Goal: Information Seeking & Learning: Learn about a topic

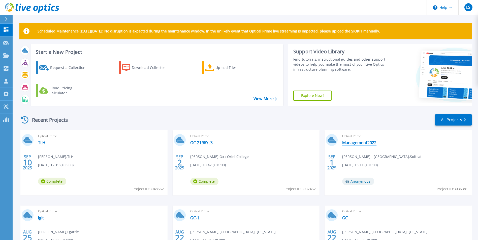
click at [363, 142] on link "Management2022" at bounding box center [359, 142] width 34 height 5
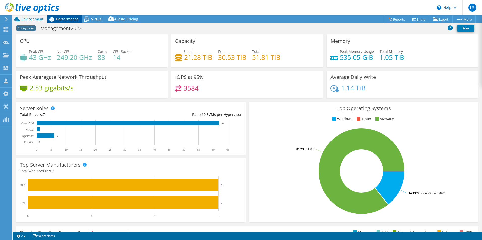
click at [58, 20] on span "Performance" at bounding box center [67, 19] width 22 height 5
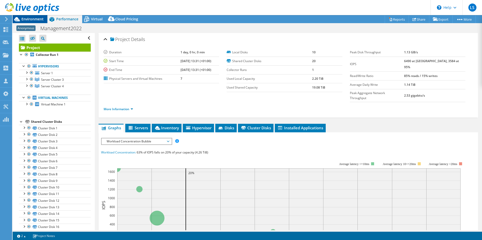
click at [32, 20] on span "Environment" at bounding box center [32, 19] width 22 height 5
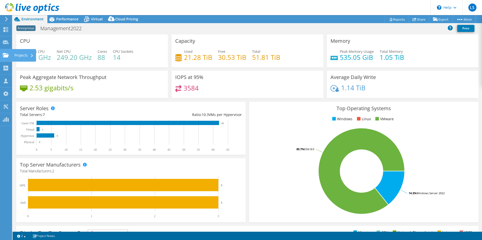
click at [6, 58] on div at bounding box center [6, 56] width 6 height 6
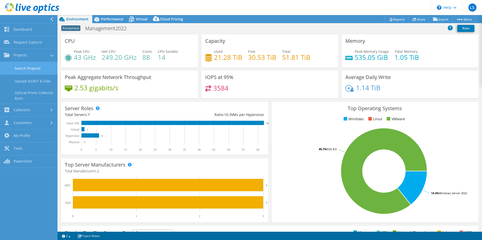
click at [31, 67] on link "Search Projects" at bounding box center [28, 68] width 57 height 13
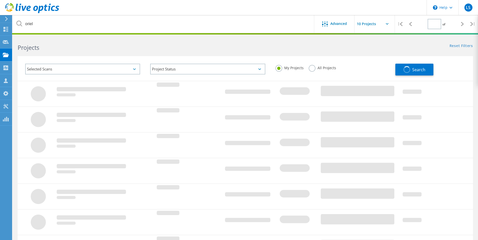
type input "1"
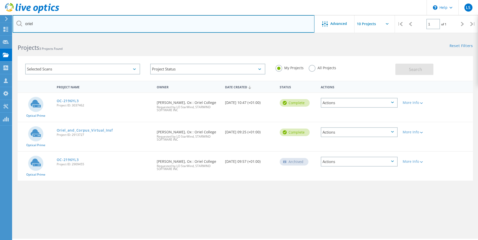
click at [50, 25] on input "oriel" at bounding box center [164, 24] width 302 height 18
drag, startPoint x: 57, startPoint y: 23, endPoint x: 4, endPoint y: 24, distance: 52.9
click at [4, 37] on div "\n Help Explore Helpful Articles Contact Support LS Channel Partner LO StarWind…" at bounding box center [239, 146] width 478 height 218
drag, startPoint x: 54, startPoint y: 24, endPoint x: 6, endPoint y: 29, distance: 48.9
click at [6, 37] on div "\n Help Explore Helpful Articles Contact Support LS Channel Partner LO StarWind…" at bounding box center [239, 146] width 478 height 218
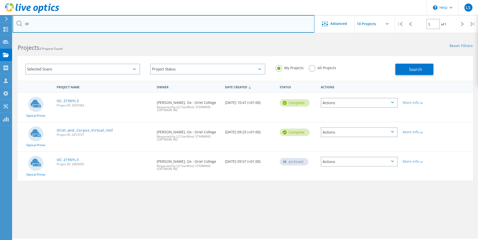
type input "o"
type input "coaching"
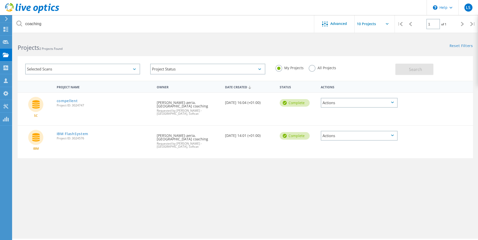
click at [101, 168] on div "Project Name Owner Date Created Status Actions SC compellent Project ID: 302474…" at bounding box center [245, 146] width 455 height 131
click at [65, 132] on link "IBM FlashSystem" at bounding box center [73, 134] width 32 height 4
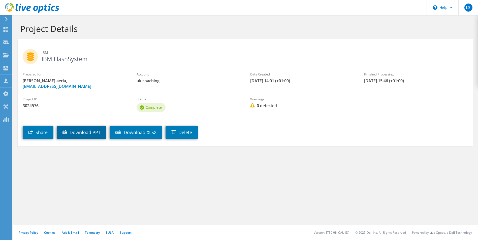
click at [86, 134] on link "Download PPT" at bounding box center [82, 132] width 50 height 13
drag, startPoint x: 96, startPoint y: 184, endPoint x: 97, endPoint y: 181, distance: 3.0
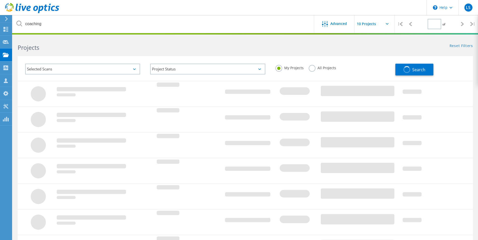
type input "1"
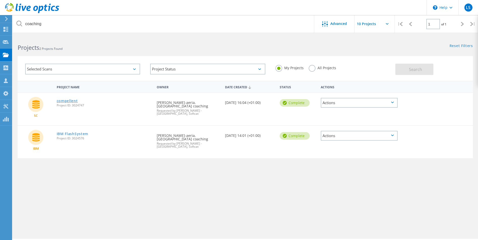
click at [71, 101] on link "compellent" at bounding box center [67, 101] width 21 height 4
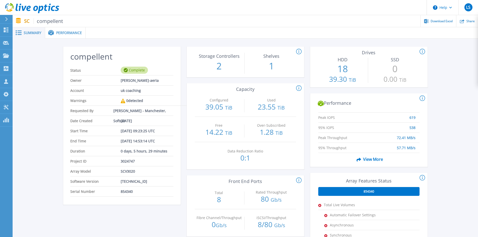
click at [64, 35] on span "Performance" at bounding box center [69, 33] width 26 height 4
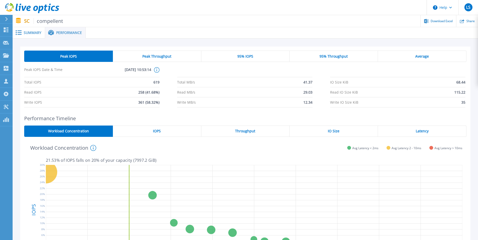
click at [31, 30] on div "Summary" at bounding box center [29, 32] width 33 height 11
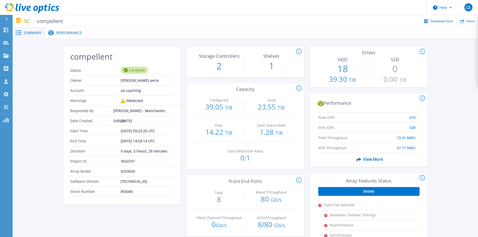
click at [52, 21] on span "compellent" at bounding box center [49, 21] width 30 height 6
drag, startPoint x: 261, startPoint y: 107, endPoint x: 281, endPoint y: 108, distance: 19.7
click at [281, 108] on p "23.55 TiB" at bounding box center [271, 107] width 49 height 8
drag, startPoint x: 281, startPoint y: 108, endPoint x: 275, endPoint y: 108, distance: 5.8
click at [275, 108] on p "23.55 TiB" at bounding box center [271, 107] width 49 height 8
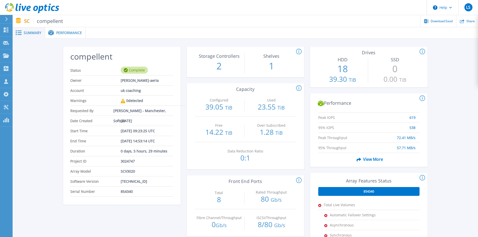
click at [261, 108] on p "23.55 TiB" at bounding box center [271, 107] width 49 height 8
drag, startPoint x: 259, startPoint y: 107, endPoint x: 286, endPoint y: 106, distance: 27.0
click at [286, 106] on p "23.55 TiB" at bounding box center [271, 107] width 49 height 8
drag, startPoint x: 286, startPoint y: 106, endPoint x: 270, endPoint y: 106, distance: 15.6
click at [270, 106] on p "23.55 TiB" at bounding box center [271, 107] width 49 height 8
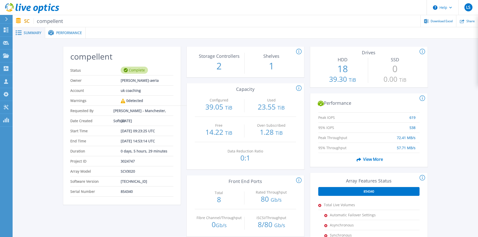
click at [71, 29] on div "Performance" at bounding box center [65, 32] width 41 height 11
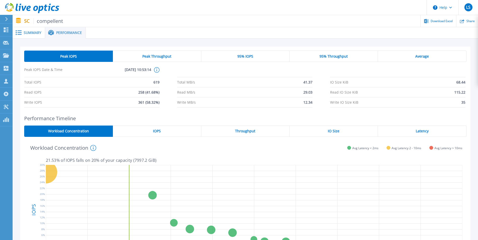
click at [160, 56] on span "Peak Throughput" at bounding box center [156, 56] width 29 height 4
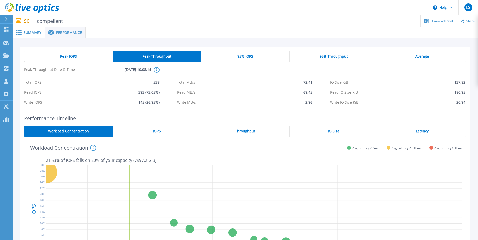
click at [254, 52] on div "95% IOPS" at bounding box center [245, 56] width 88 height 11
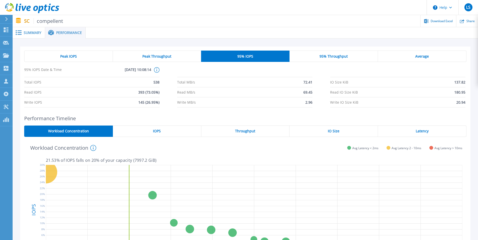
click at [125, 55] on div "Peak Throughput" at bounding box center [157, 56] width 88 height 11
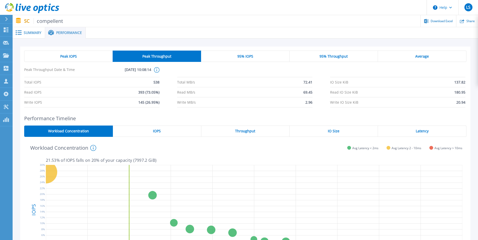
click at [86, 56] on div "Peak IOPS" at bounding box center [68, 56] width 88 height 11
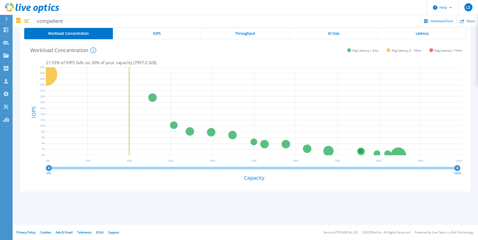
click at [142, 37] on div "IOPS" at bounding box center [157, 33] width 88 height 11
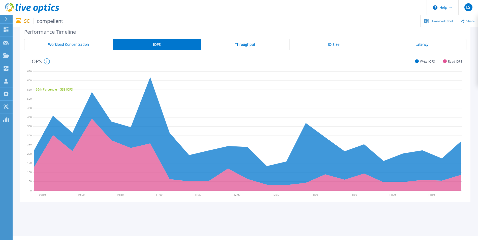
scroll to position [72, 0]
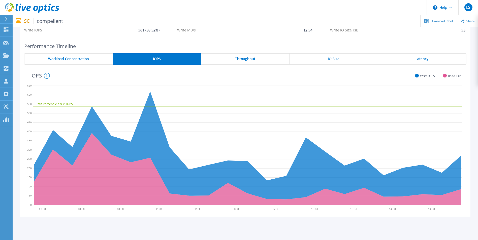
click at [250, 58] on span "Throughput" at bounding box center [245, 59] width 20 height 4
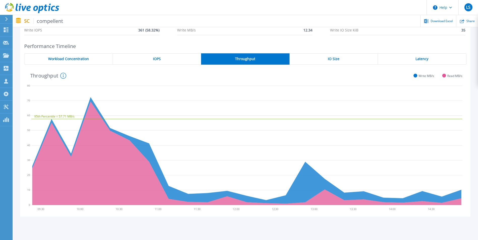
click at [309, 58] on div "IO Size" at bounding box center [334, 58] width 88 height 11
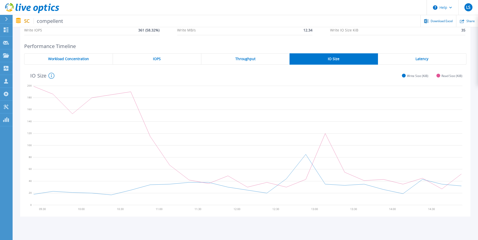
click at [382, 51] on div "Performance Timeline Workload Concentration IOPS Throughput IO Size Latency 09:…" at bounding box center [245, 130] width 450 height 174
click at [411, 54] on div "Latency" at bounding box center [422, 58] width 88 height 11
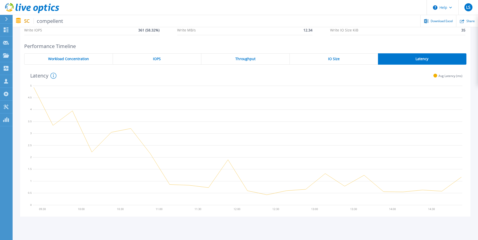
drag, startPoint x: 255, startPoint y: 61, endPoint x: 246, endPoint y: 61, distance: 8.3
click at [255, 61] on span "Throughput" at bounding box center [245, 59] width 20 height 4
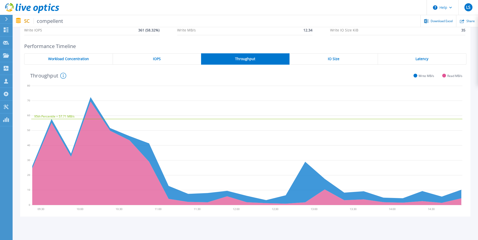
click at [130, 63] on div "IOPS" at bounding box center [157, 58] width 88 height 11
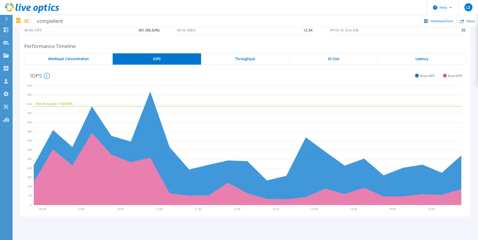
click at [72, 63] on div "Workload Concentration" at bounding box center [68, 58] width 88 height 11
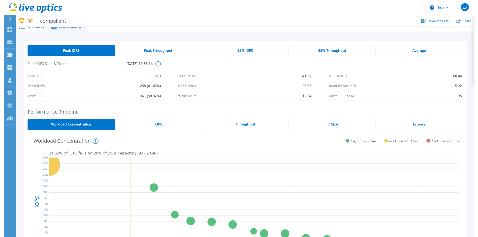
scroll to position [0, 0]
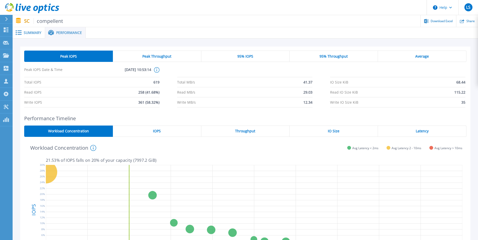
click at [30, 34] on span "Summary" at bounding box center [33, 33] width 18 height 4
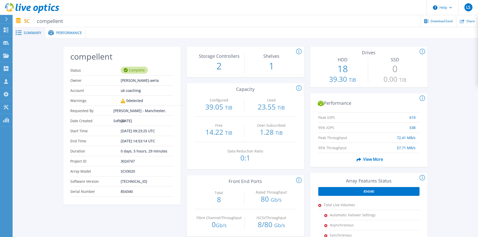
click at [33, 125] on div "compellent Status Complete Owner [PERSON_NAME]-aeria Account uk coaching Warnin…" at bounding box center [245, 189] width 465 height 300
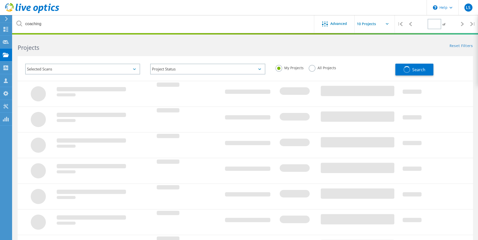
type input "1"
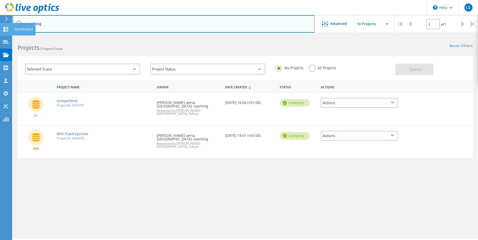
drag, startPoint x: 151, startPoint y: 22, endPoint x: 0, endPoint y: 25, distance: 151.2
click at [0, 25] on html "\n Help Explore Helpful Articles Contact Support LS Channel Partner LO StarWind…" at bounding box center [239, 127] width 478 height 254
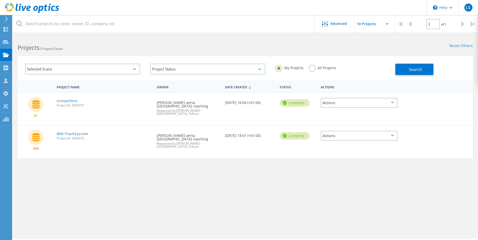
click at [125, 174] on div "Project Name Owner Date Created Status Actions SC compellent Project ID: 302474…" at bounding box center [245, 146] width 455 height 131
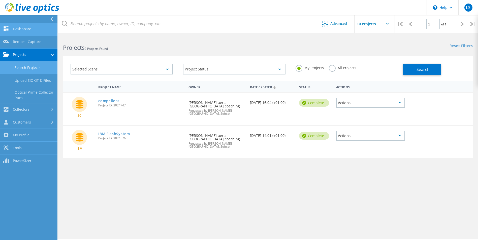
click at [23, 30] on link "Dashboard" at bounding box center [28, 29] width 57 height 13
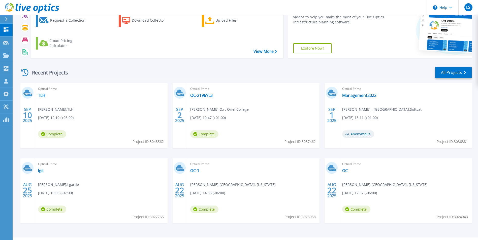
scroll to position [60, 0]
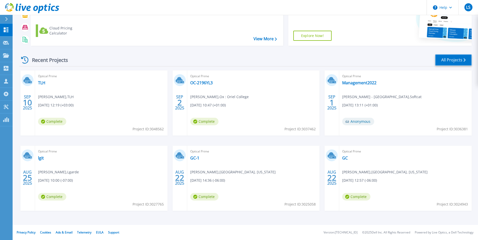
click at [456, 58] on link "All Projects" at bounding box center [453, 59] width 37 height 11
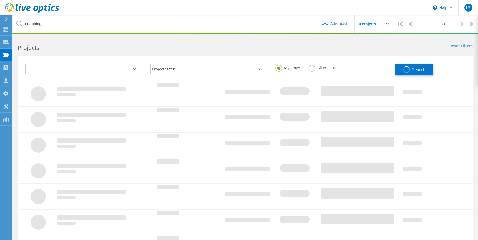
type input "1"
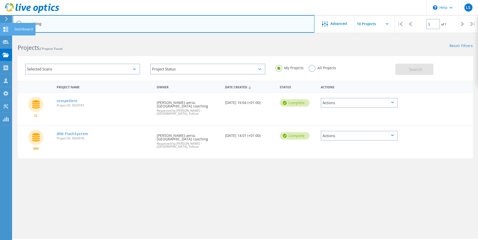
drag, startPoint x: 58, startPoint y: 22, endPoint x: 0, endPoint y: 28, distance: 58.8
click at [0, 28] on html "\n Help Explore Helpful Articles Contact Support LS Channel Partner LO StarWind…" at bounding box center [239, 127] width 478 height 254
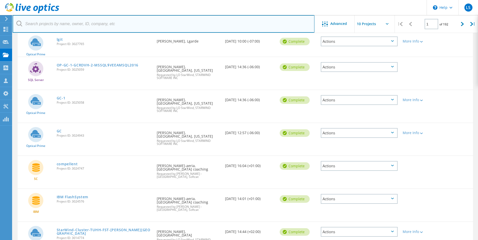
scroll to position [174, 0]
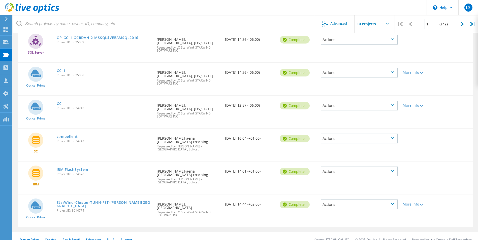
click at [69, 136] on link "compellent" at bounding box center [67, 137] width 21 height 4
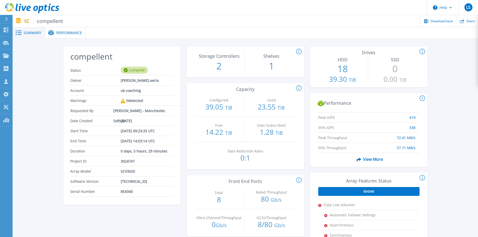
click at [37, 178] on div "compellent Status Complete Owner [PERSON_NAME]-aeria Account uk coaching Warnin…" at bounding box center [245, 189] width 465 height 300
click at [70, 32] on span "Performance" at bounding box center [69, 33] width 26 height 4
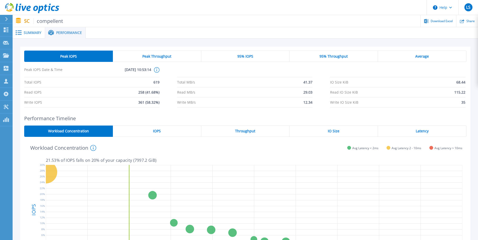
click at [19, 34] on rect at bounding box center [19, 34] width 4 height 1
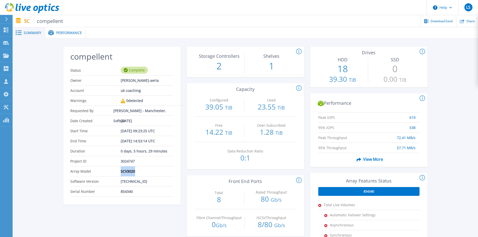
drag, startPoint x: 122, startPoint y: 171, endPoint x: 135, endPoint y: 169, distance: 13.5
click at [135, 169] on span "SCV3020" at bounding box center [128, 171] width 14 height 10
copy span "SCV3020"
